Goal: Task Accomplishment & Management: Manage account settings

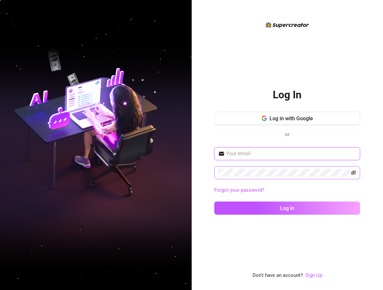
type input "[PERSON_NAME][EMAIL_ADDRESS][DOMAIN_NAME]"
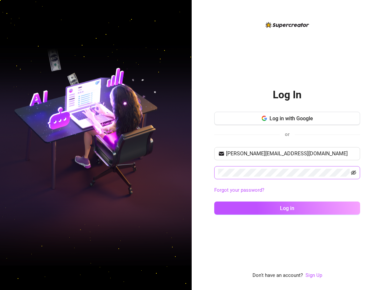
click at [353, 173] on icon "eye-invisible" at bounding box center [353, 172] width 5 height 5
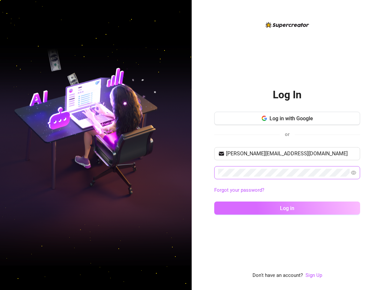
click at [295, 205] on button "Log in" at bounding box center [287, 207] width 146 height 13
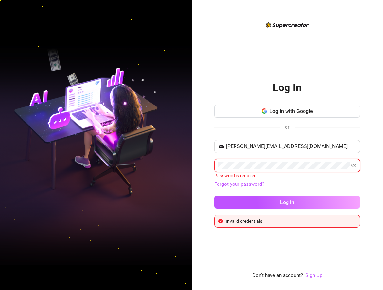
click at [350, 161] on div at bounding box center [350, 161] width 0 height 0
click at [342, 230] on div "Log In Log in with Google or [PERSON_NAME][EMAIL_ADDRESS][DOMAIN_NAME] Password…" at bounding box center [287, 150] width 146 height 258
click at [233, 181] on link "Forgot your password?" at bounding box center [287, 184] width 146 height 8
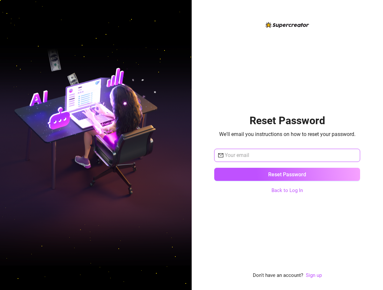
click at [291, 155] on input "text" at bounding box center [291, 155] width 132 height 8
type input "[PERSON_NAME][EMAIL_ADDRESS][DOMAIN_NAME]"
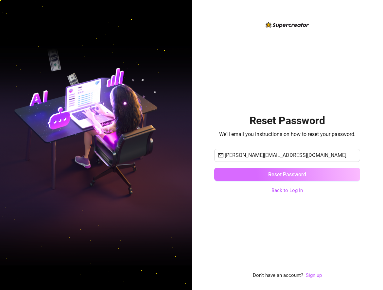
click at [289, 173] on span "Reset Password" at bounding box center [288, 174] width 38 height 6
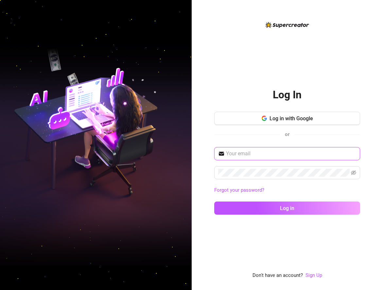
type input "[PERSON_NAME][EMAIL_ADDRESS][DOMAIN_NAME]"
